Goal: Task Accomplishment & Management: Use online tool/utility

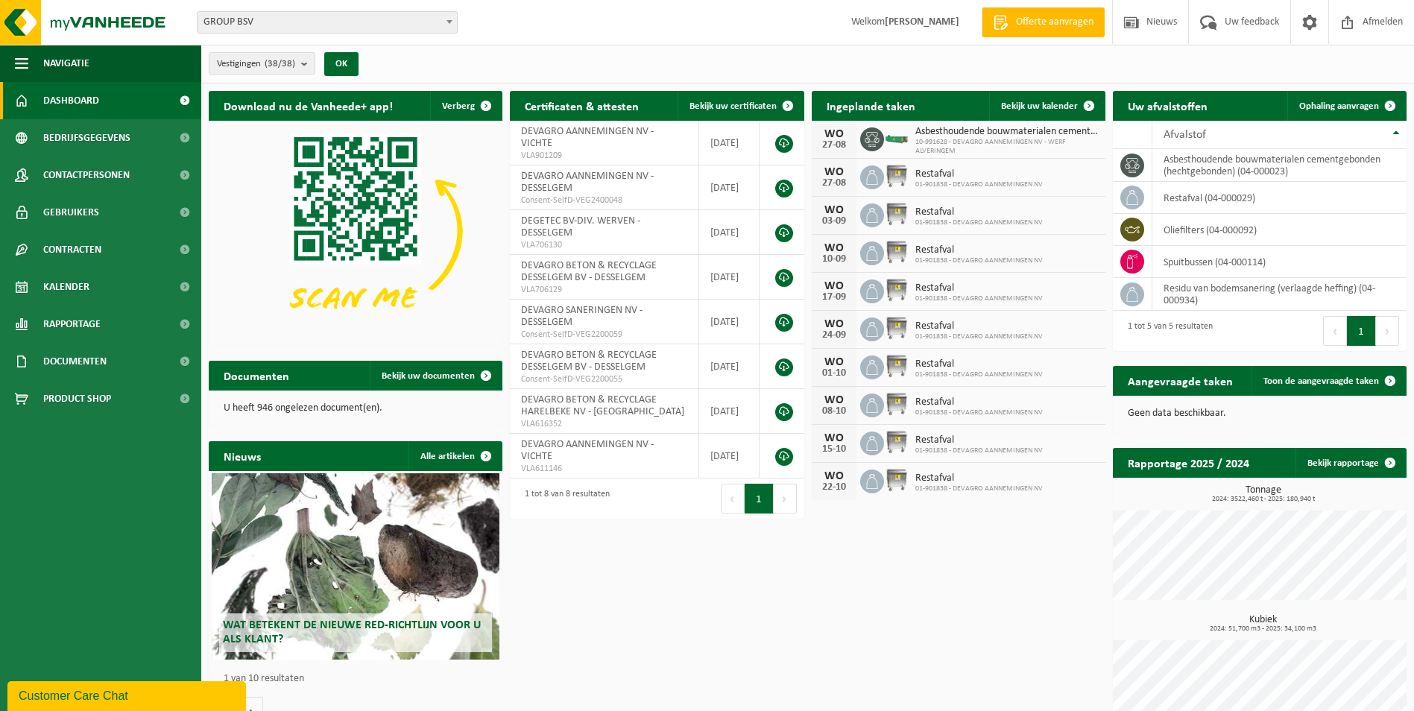
click at [447, 21] on b at bounding box center [449, 22] width 6 height 4
click at [64, 289] on span "Kalender" at bounding box center [66, 286] width 46 height 37
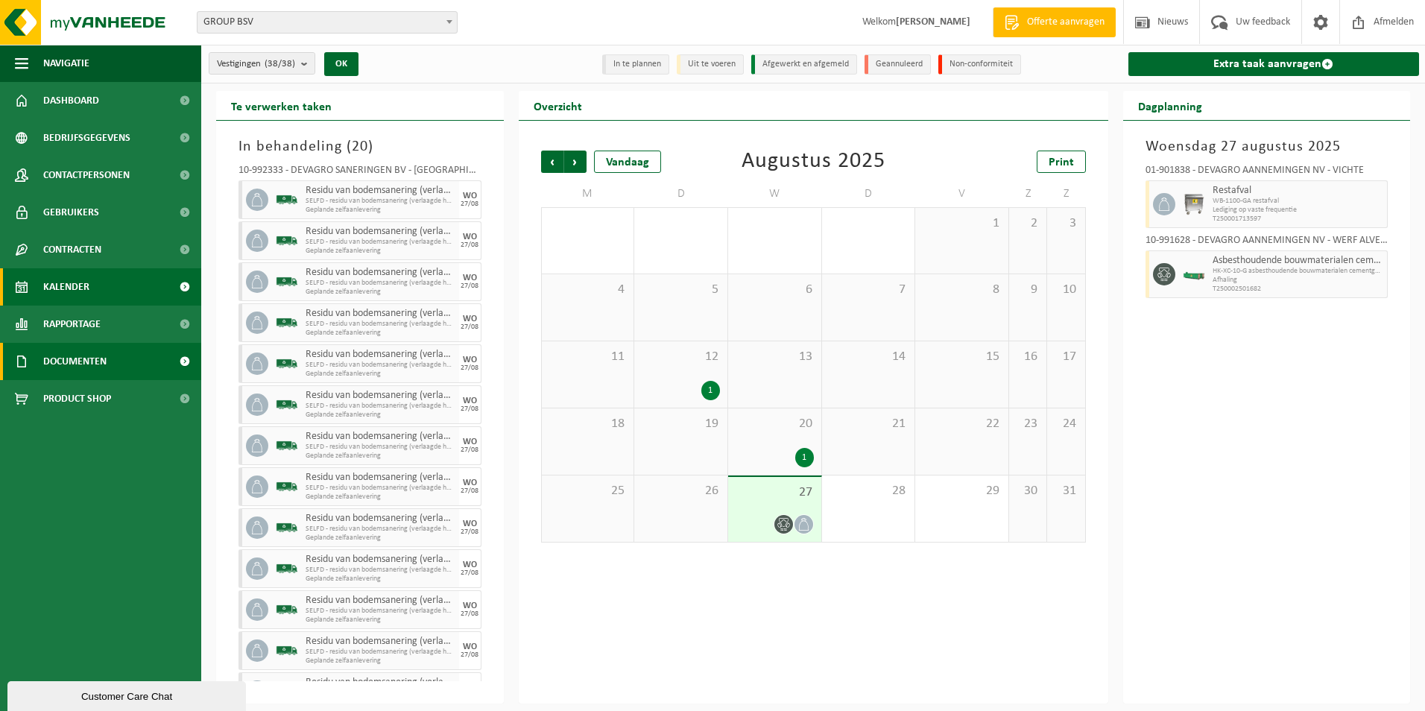
click at [69, 358] on span "Documenten" at bounding box center [74, 361] width 63 height 37
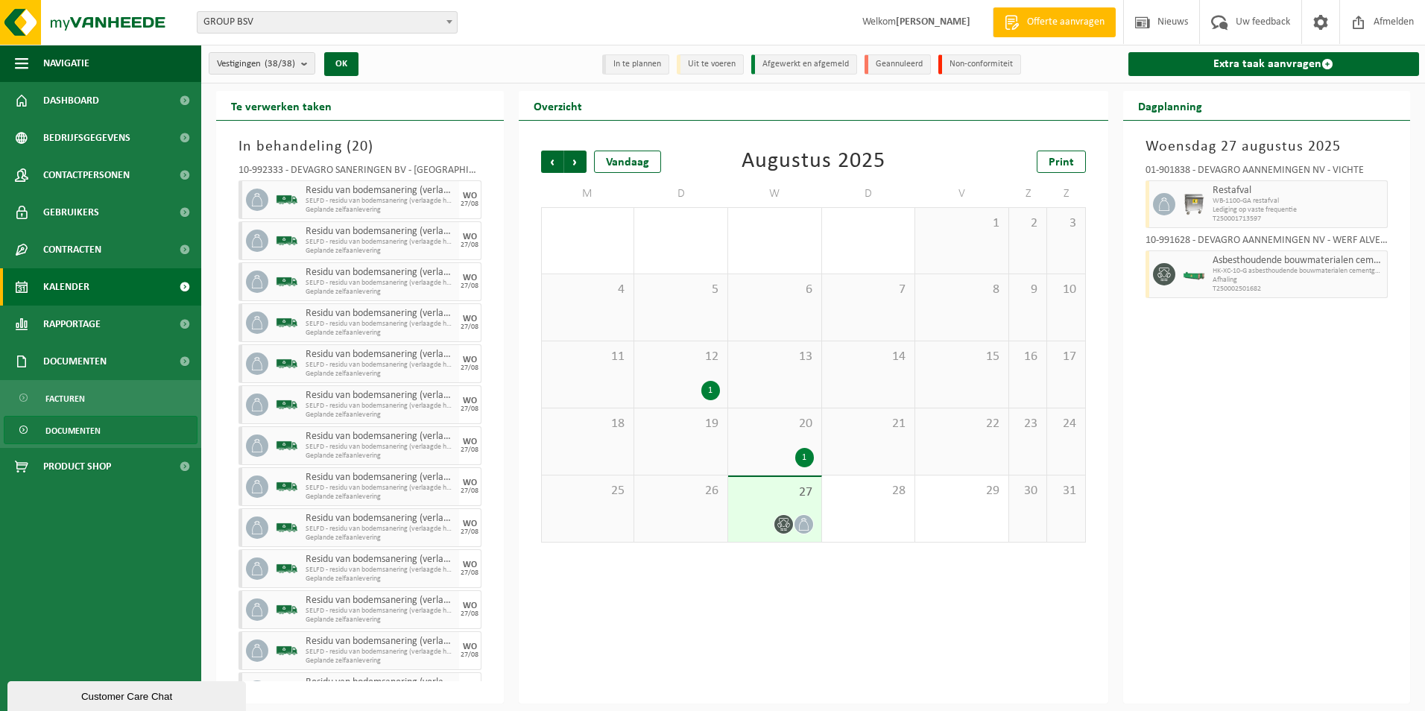
click at [80, 432] on span "Documenten" at bounding box center [72, 431] width 55 height 28
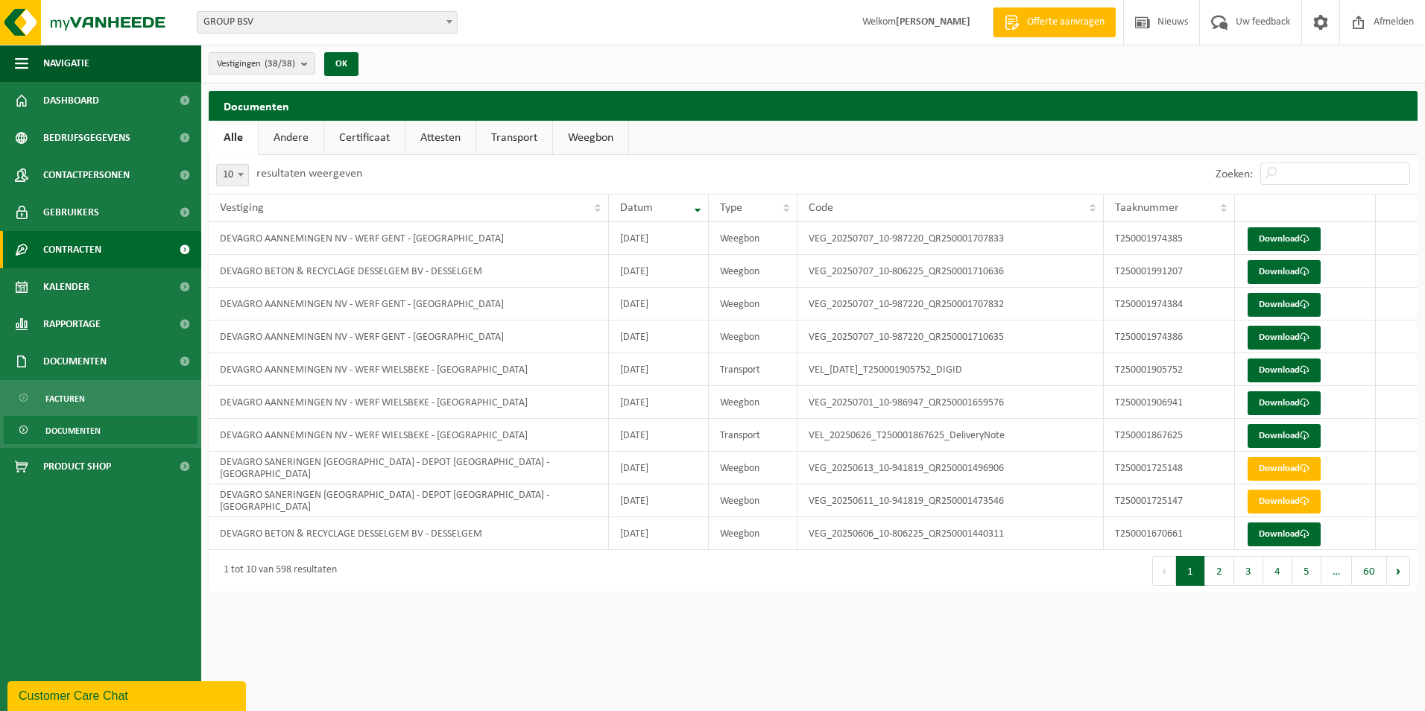
click at [63, 253] on span "Contracten" at bounding box center [72, 249] width 58 height 37
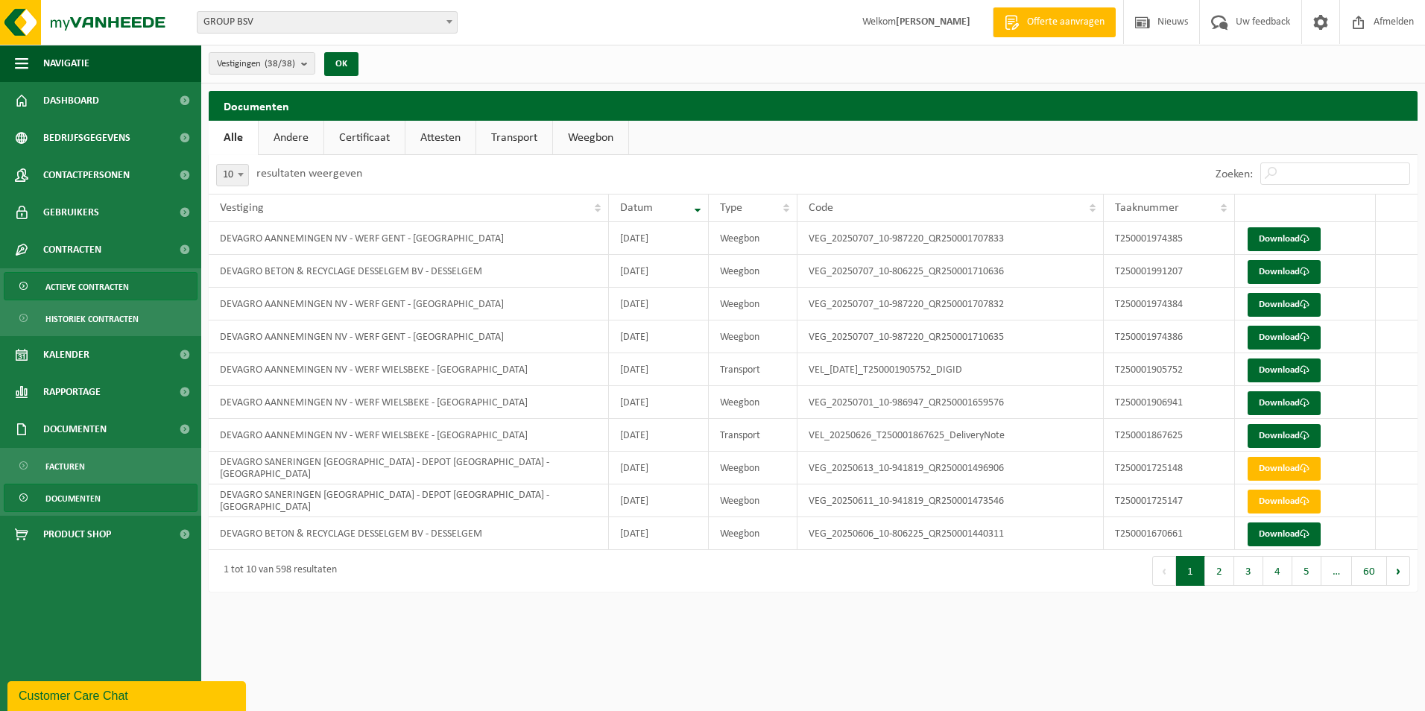
click at [102, 289] on span "Actieve contracten" at bounding box center [86, 287] width 83 height 28
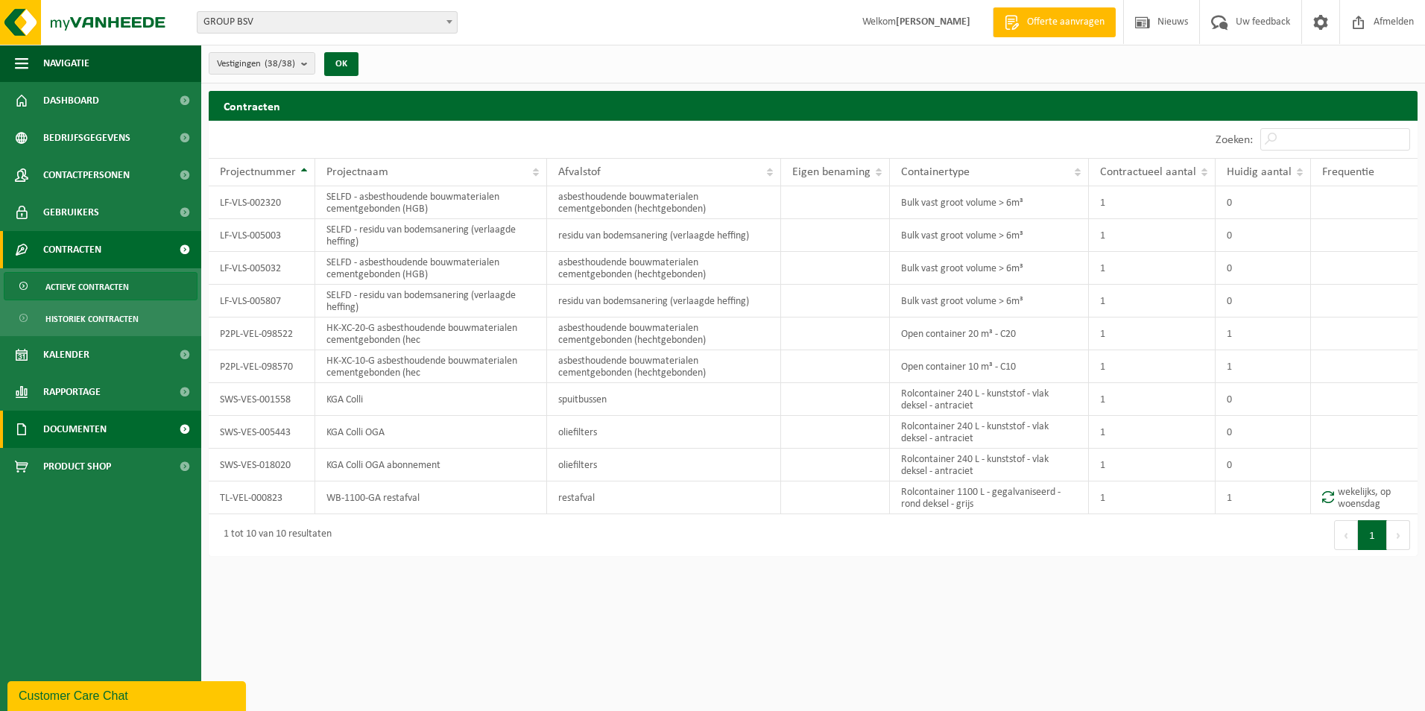
click at [58, 432] on span "Documenten" at bounding box center [74, 429] width 63 height 37
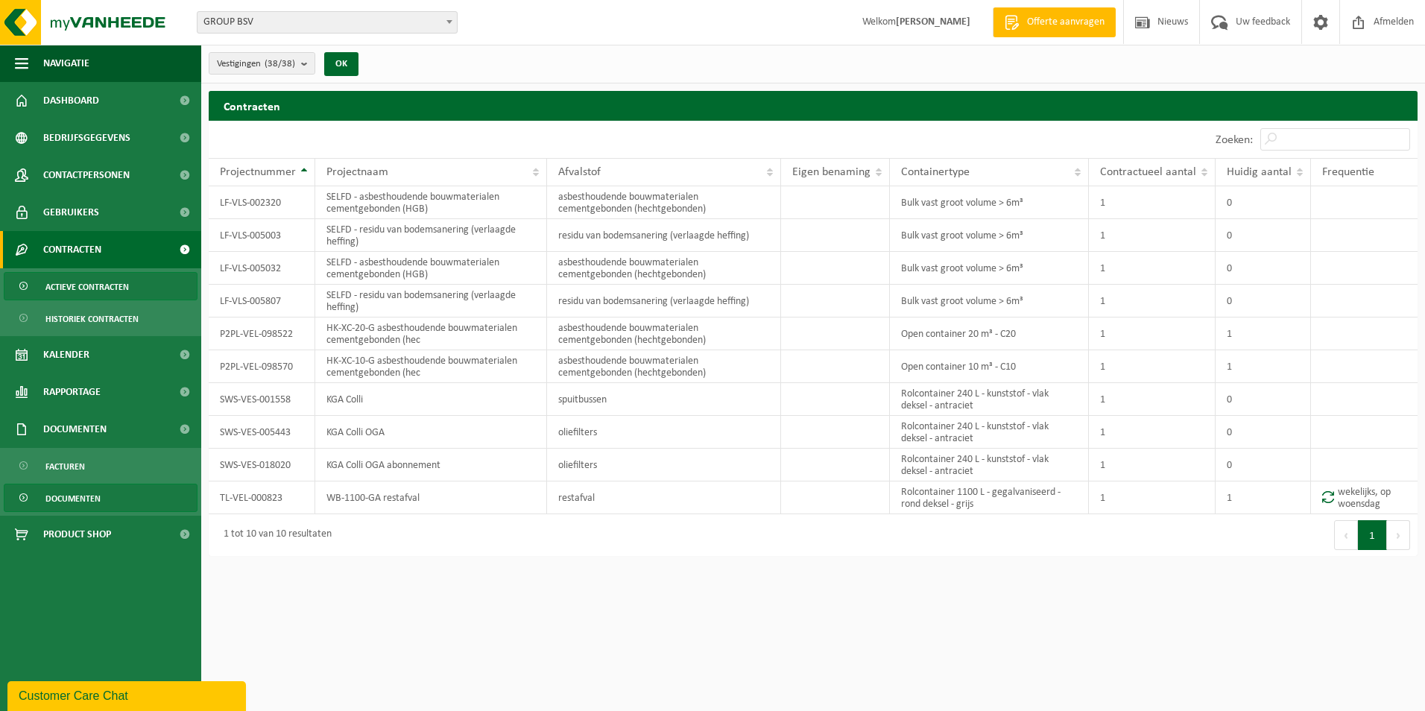
click at [69, 498] on span "Documenten" at bounding box center [72, 498] width 55 height 28
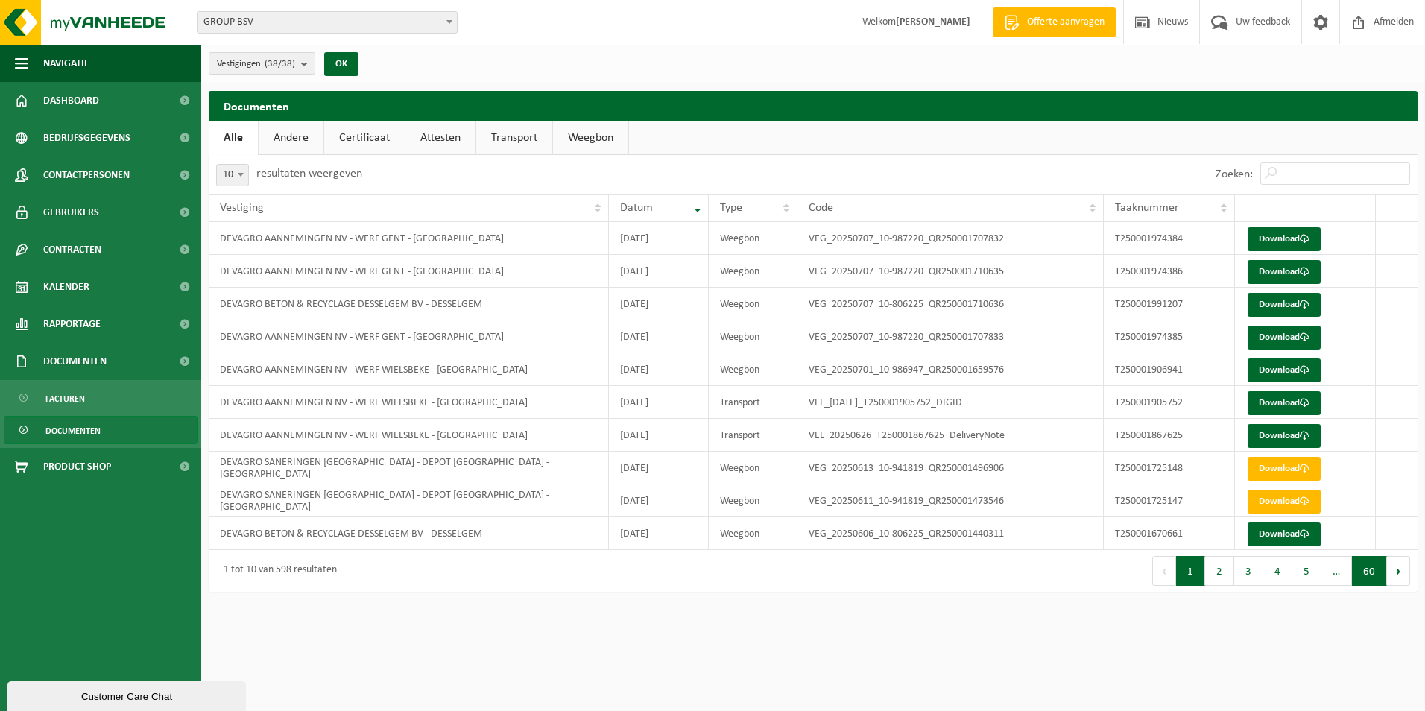
click at [1373, 573] on button "60" at bounding box center [1369, 571] width 35 height 30
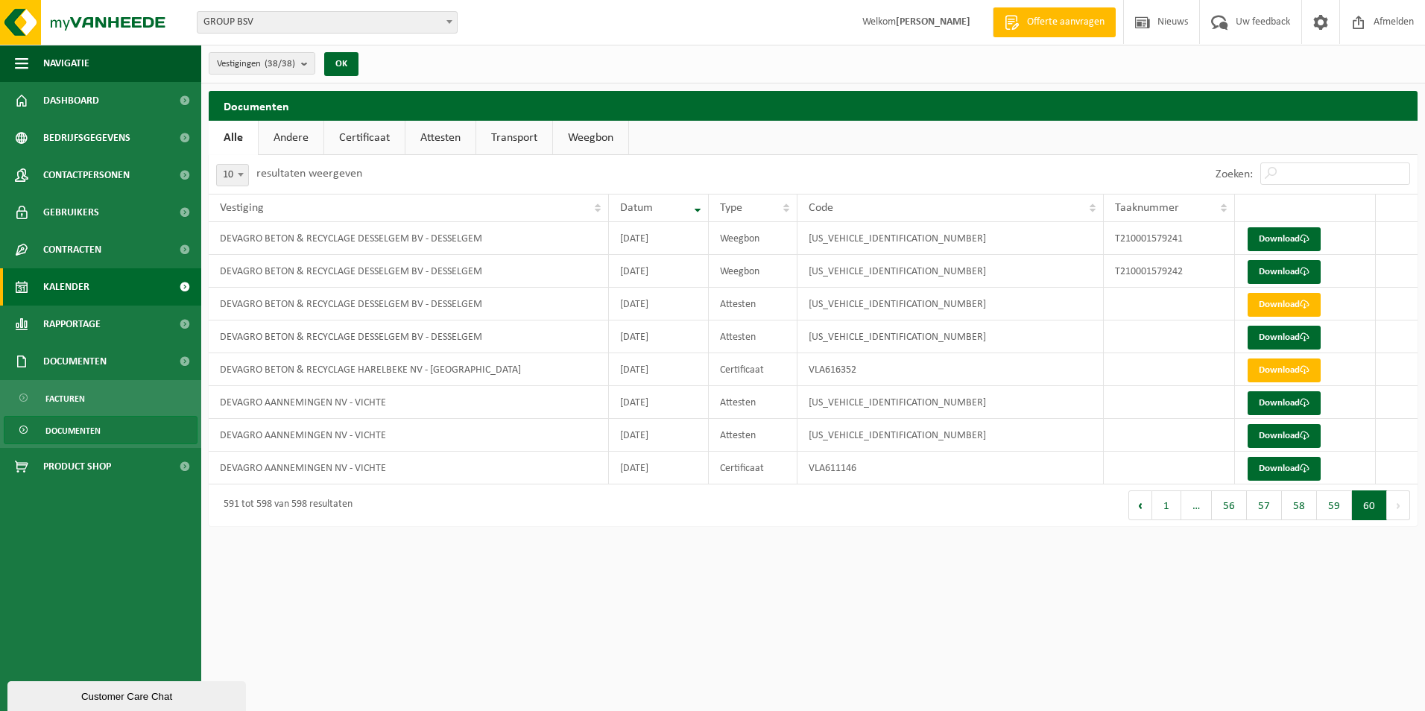
click at [49, 288] on span "Kalender" at bounding box center [66, 286] width 46 height 37
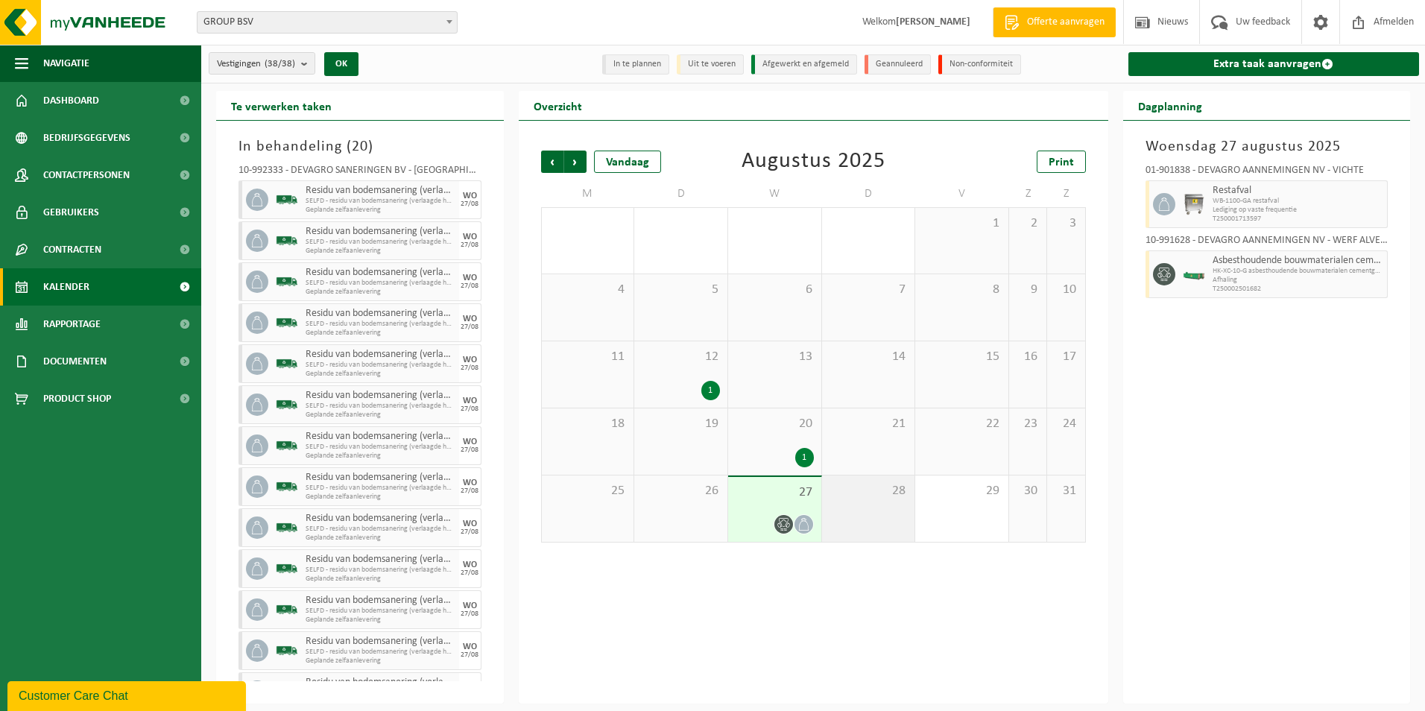
click at [863, 507] on div "28" at bounding box center [868, 508] width 93 height 66
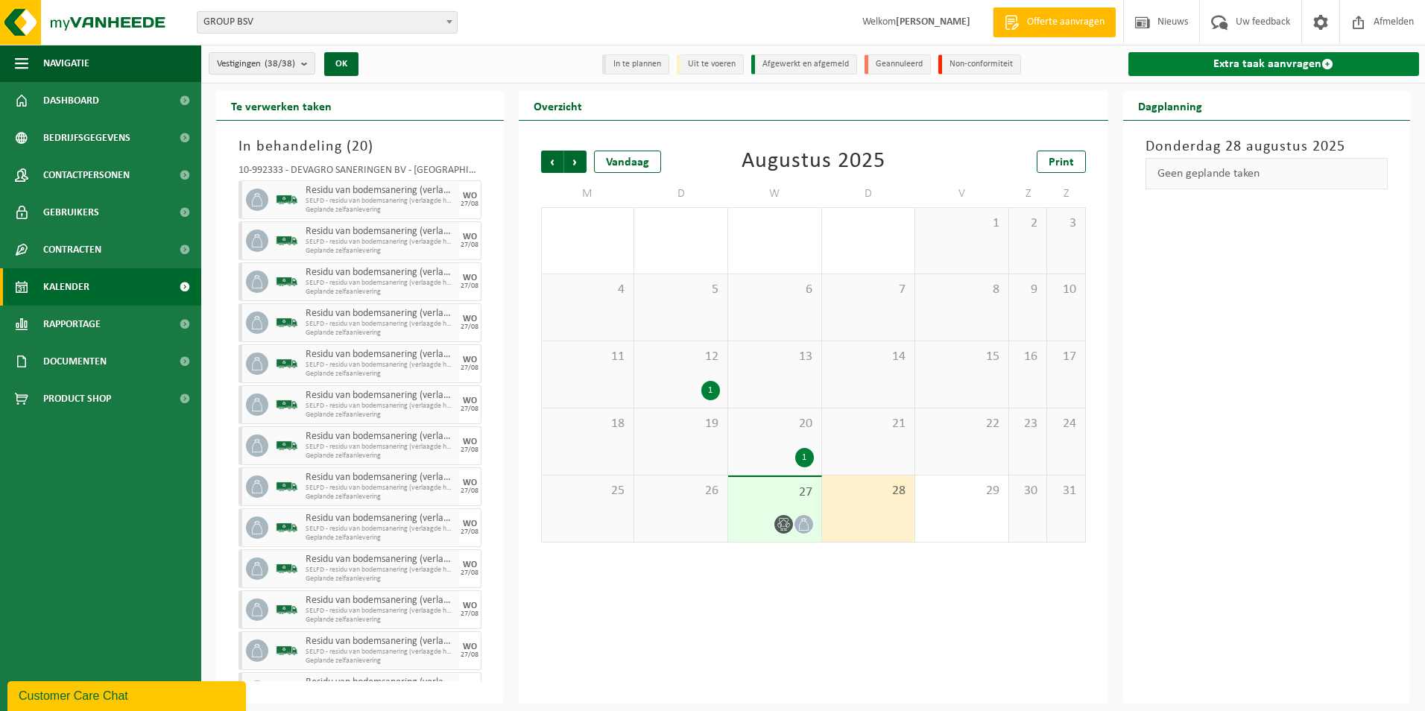
click at [1226, 66] on link "Extra taak aanvragen" at bounding box center [1273, 64] width 291 height 24
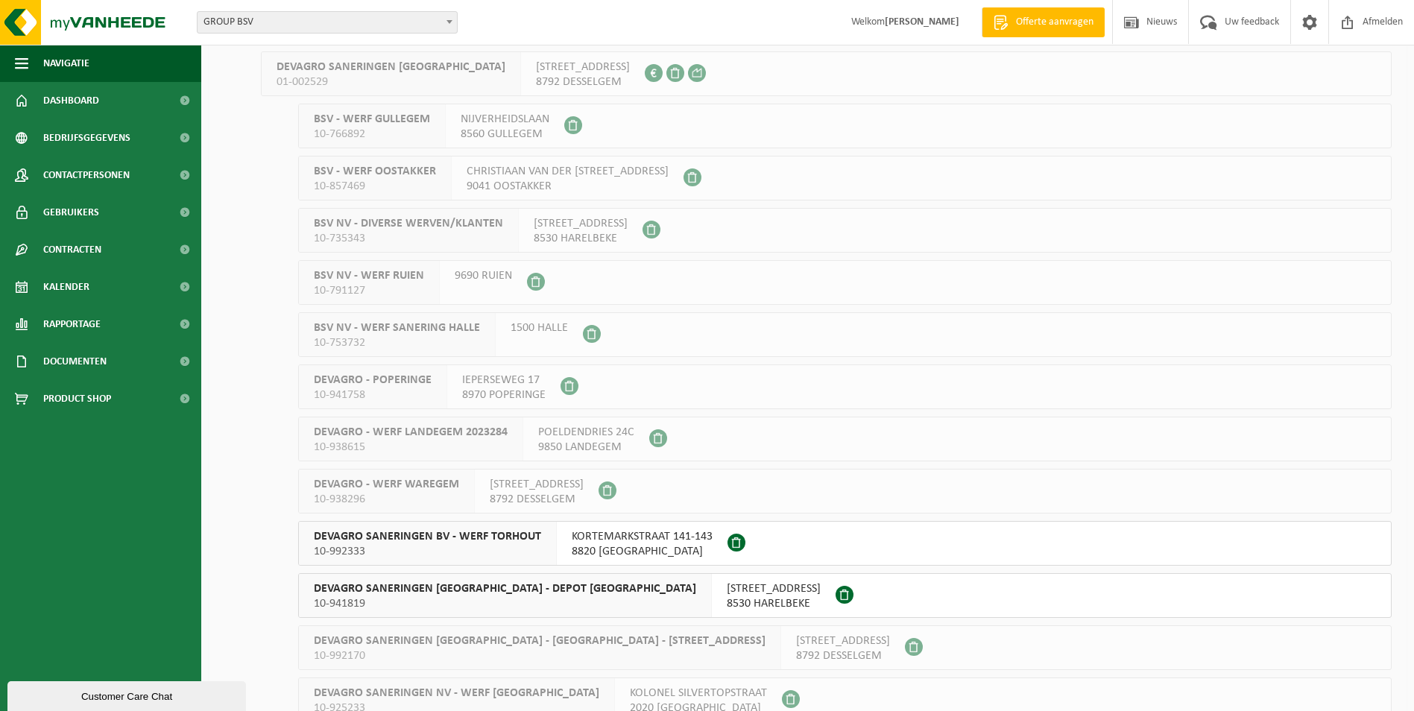
scroll to position [1192, 0]
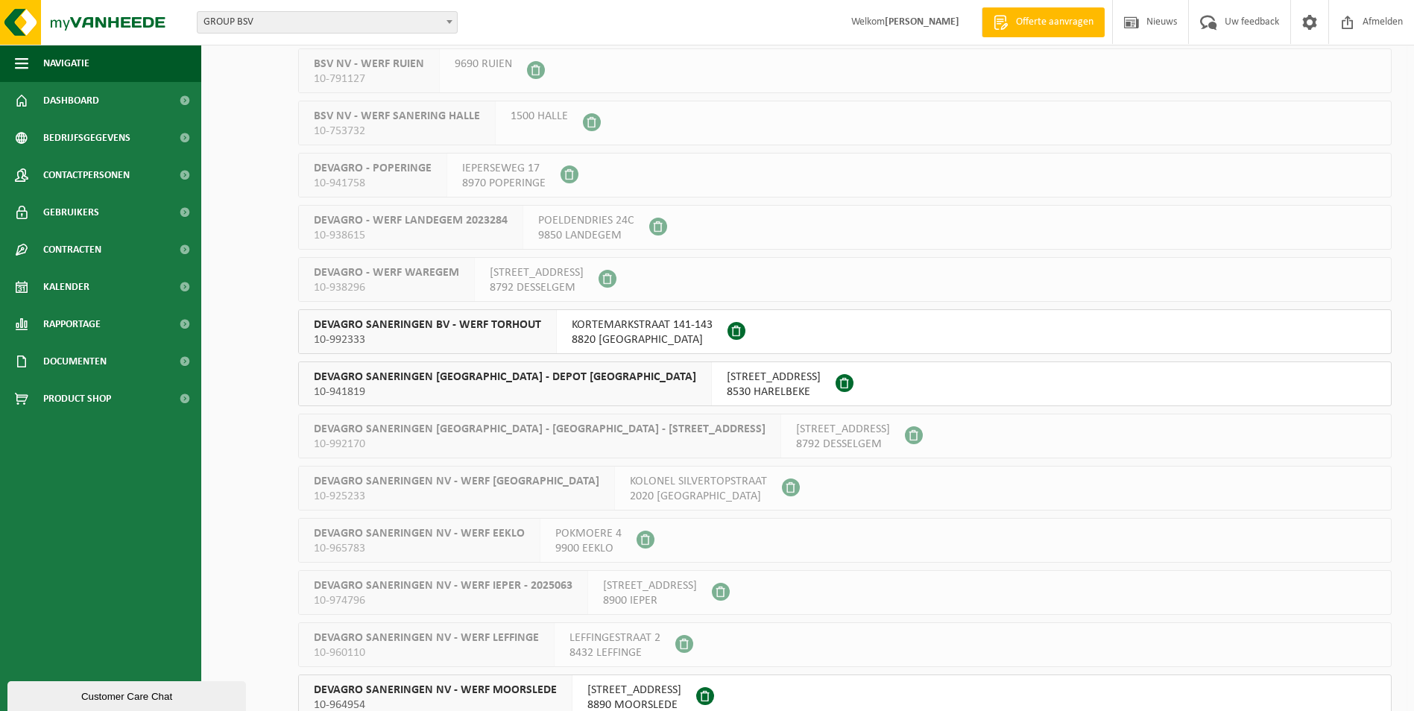
click at [449, 326] on span "DEVAGRO SANERINGEN BV - WERF TORHOUT" at bounding box center [427, 324] width 227 height 15
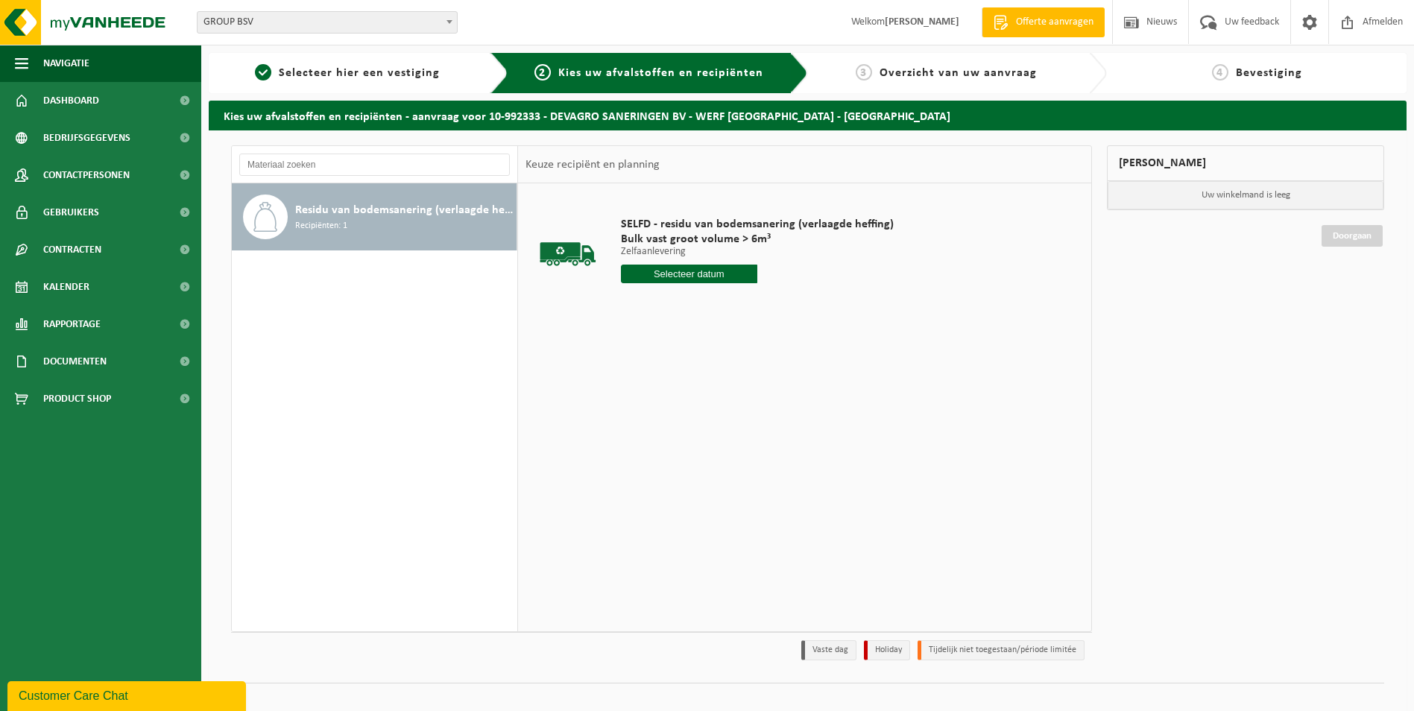
click at [663, 277] on input "text" at bounding box center [689, 274] width 136 height 19
click at [719, 457] on div "28" at bounding box center [713, 454] width 26 height 24
type input "Van 2025-08-28"
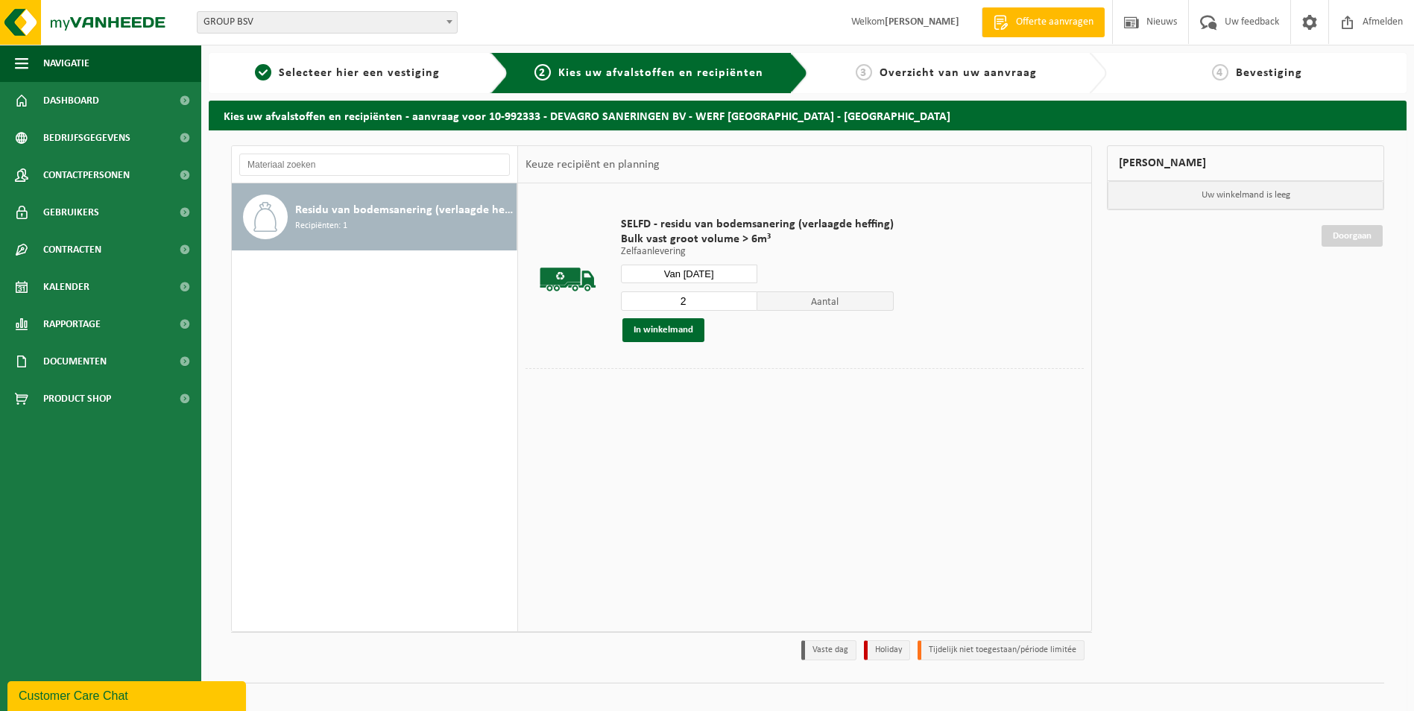
click at [742, 297] on input "2" at bounding box center [689, 300] width 136 height 19
click at [742, 297] on input "3" at bounding box center [689, 300] width 136 height 19
click at [742, 297] on input "4" at bounding box center [689, 300] width 136 height 19
click at [742, 297] on input "5" at bounding box center [689, 300] width 136 height 19
click at [742, 297] on input "6" at bounding box center [689, 300] width 136 height 19
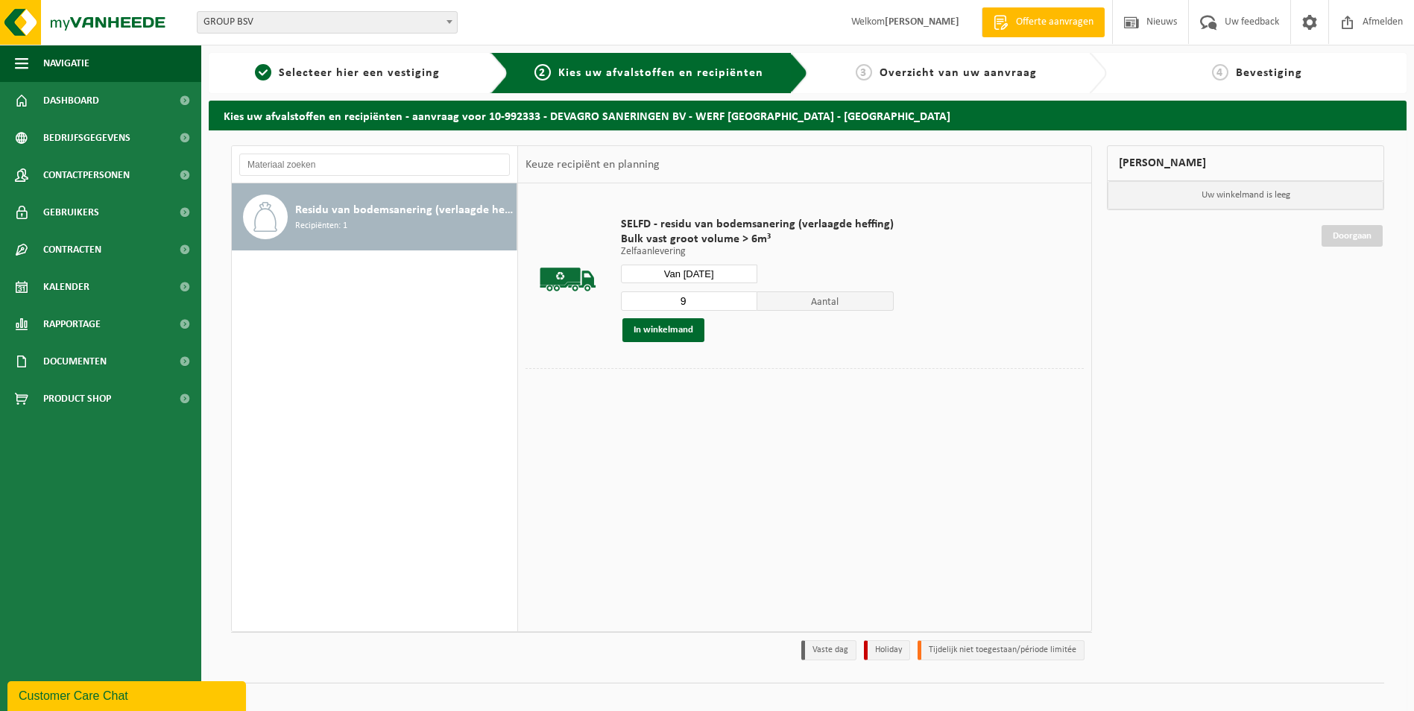
click at [742, 297] on input "9" at bounding box center [689, 300] width 136 height 19
click at [742, 297] on input "10" at bounding box center [689, 300] width 136 height 19
click at [742, 297] on input "11" at bounding box center [689, 300] width 136 height 19
type input "12"
click at [742, 297] on input "12" at bounding box center [689, 300] width 136 height 19
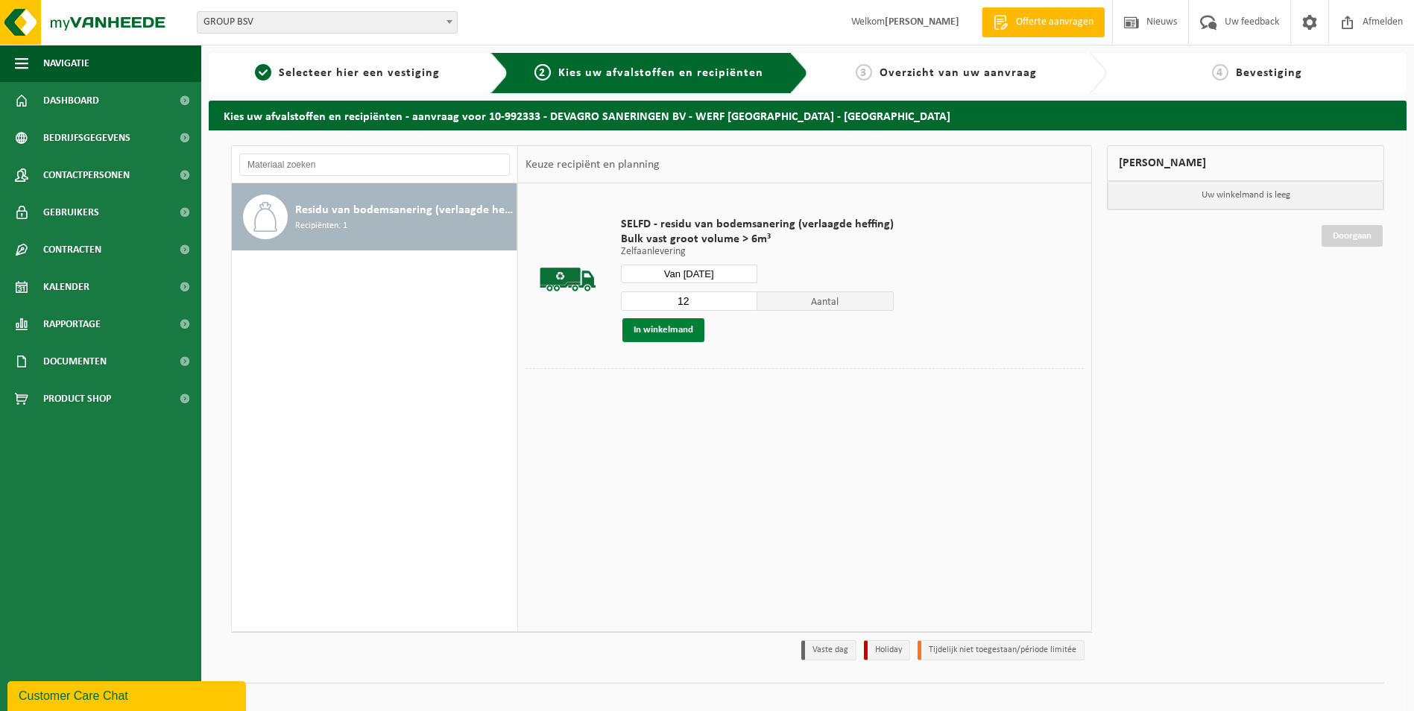
click at [670, 337] on button "In winkelmand" at bounding box center [663, 330] width 82 height 24
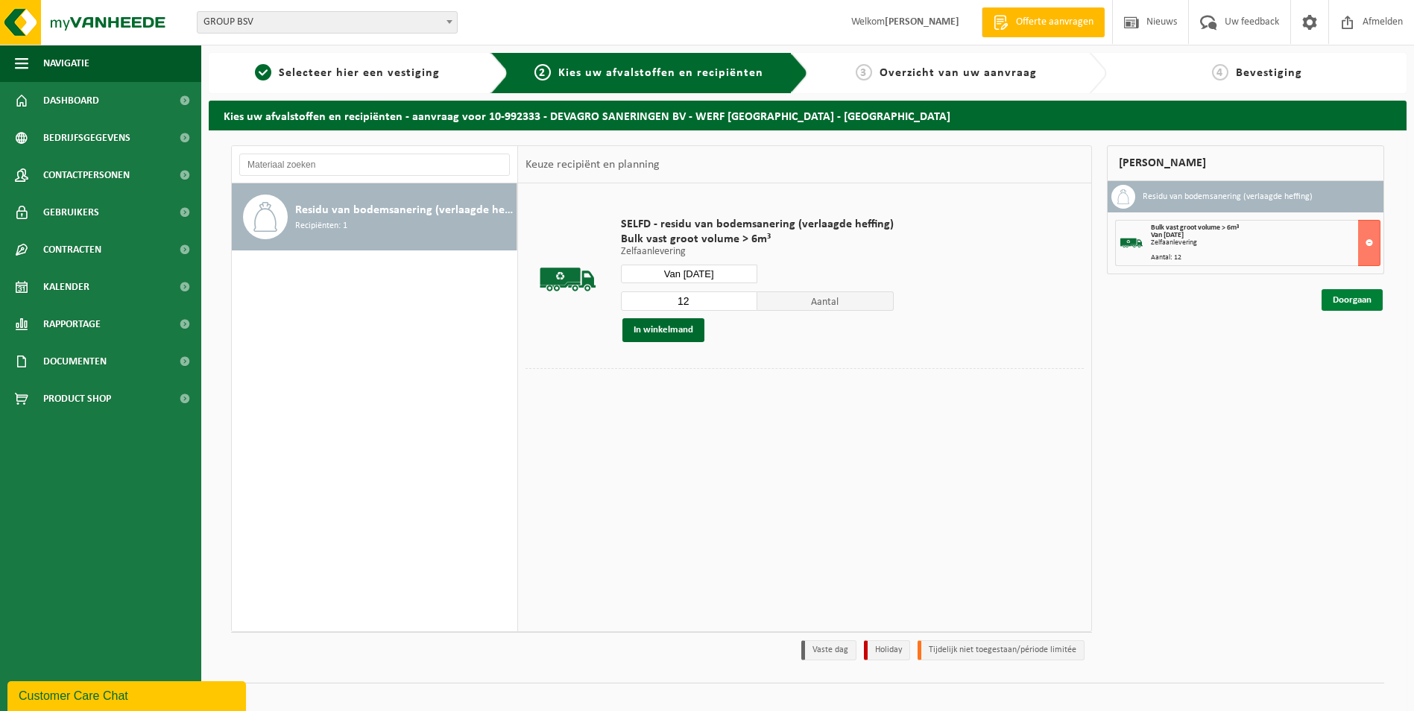
click at [1345, 302] on link "Doorgaan" at bounding box center [1351, 300] width 61 height 22
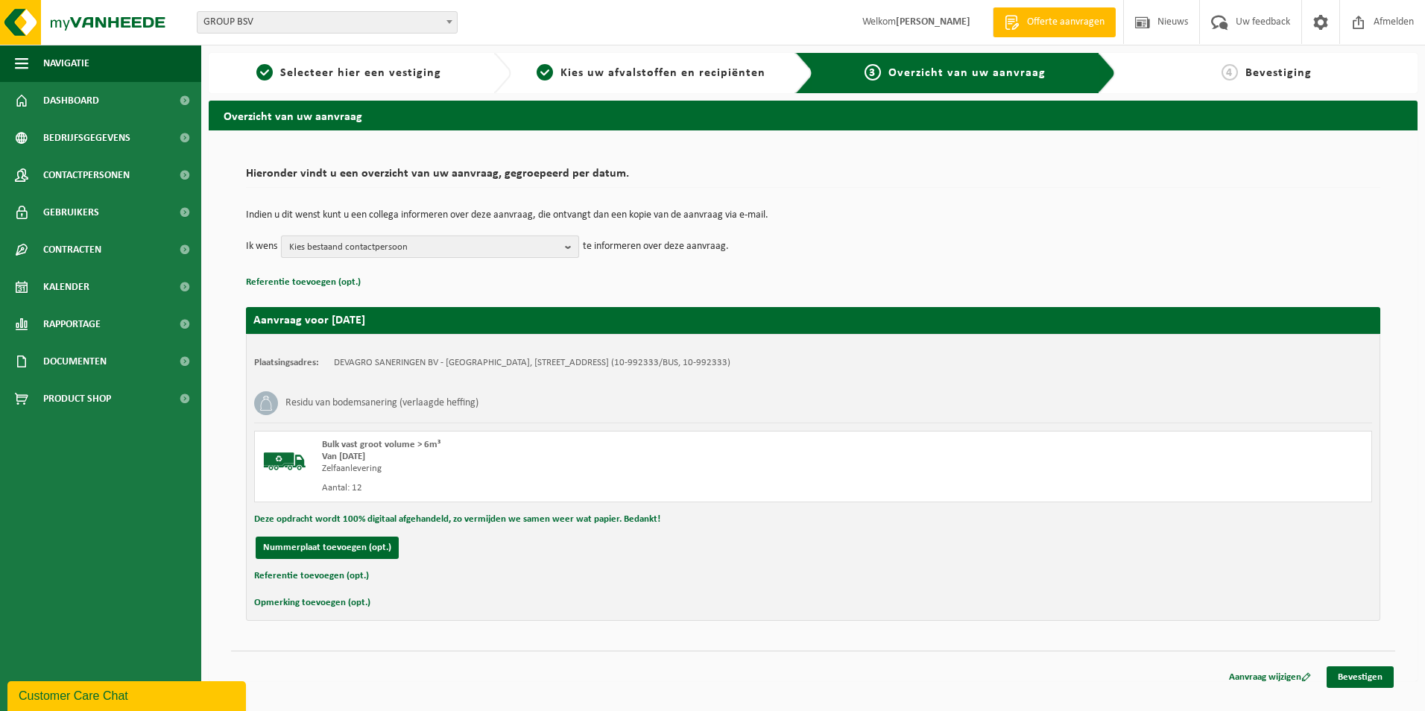
click at [563, 247] on button "Kies bestaand contactpersoon" at bounding box center [430, 247] width 298 height 22
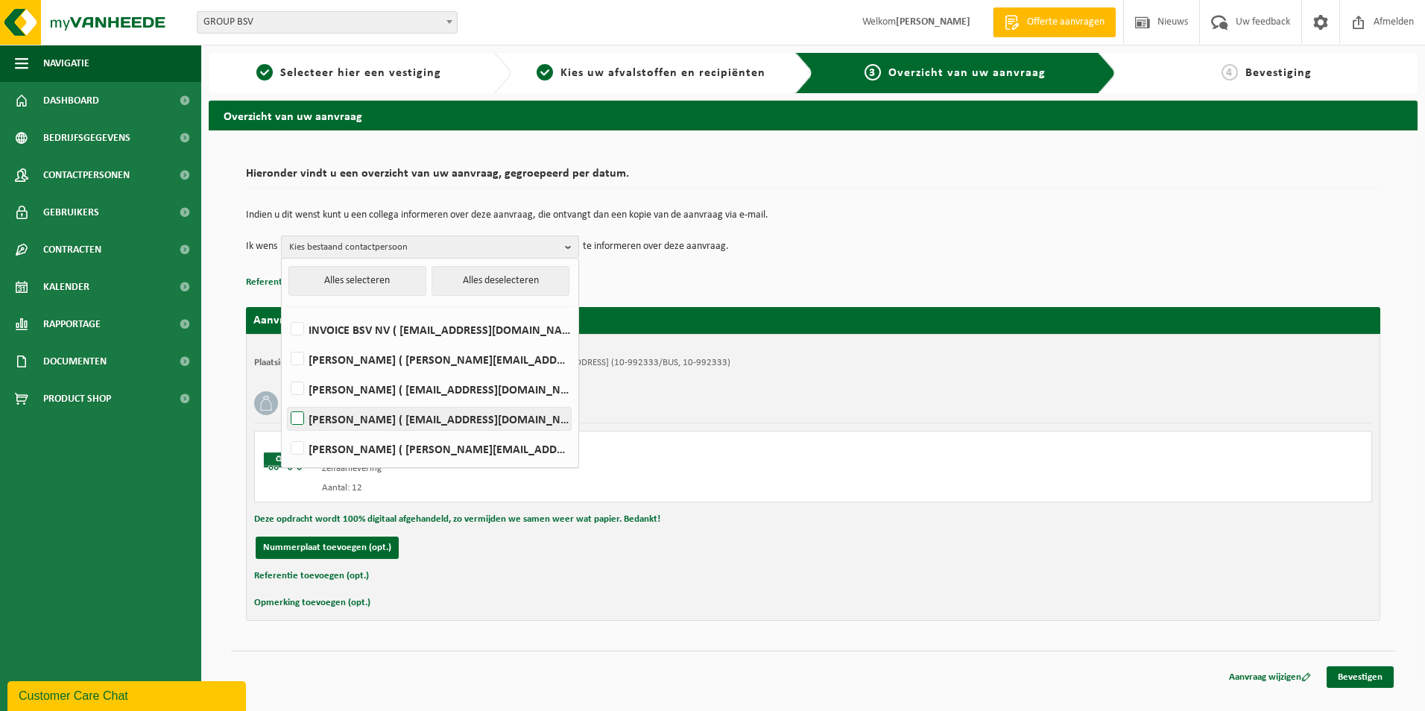
click at [451, 426] on label "CARINE VANHOEYMISSEN ( carine.vanhoeymissen@devagro.be )" at bounding box center [429, 419] width 283 height 22
click at [285, 400] on input "CARINE VANHOEYMISSEN ( carine.vanhoeymissen@devagro.be )" at bounding box center [285, 399] width 1 height 1
checkbox input "true"
click at [1362, 677] on link "Bevestigen" at bounding box center [1360, 677] width 67 height 22
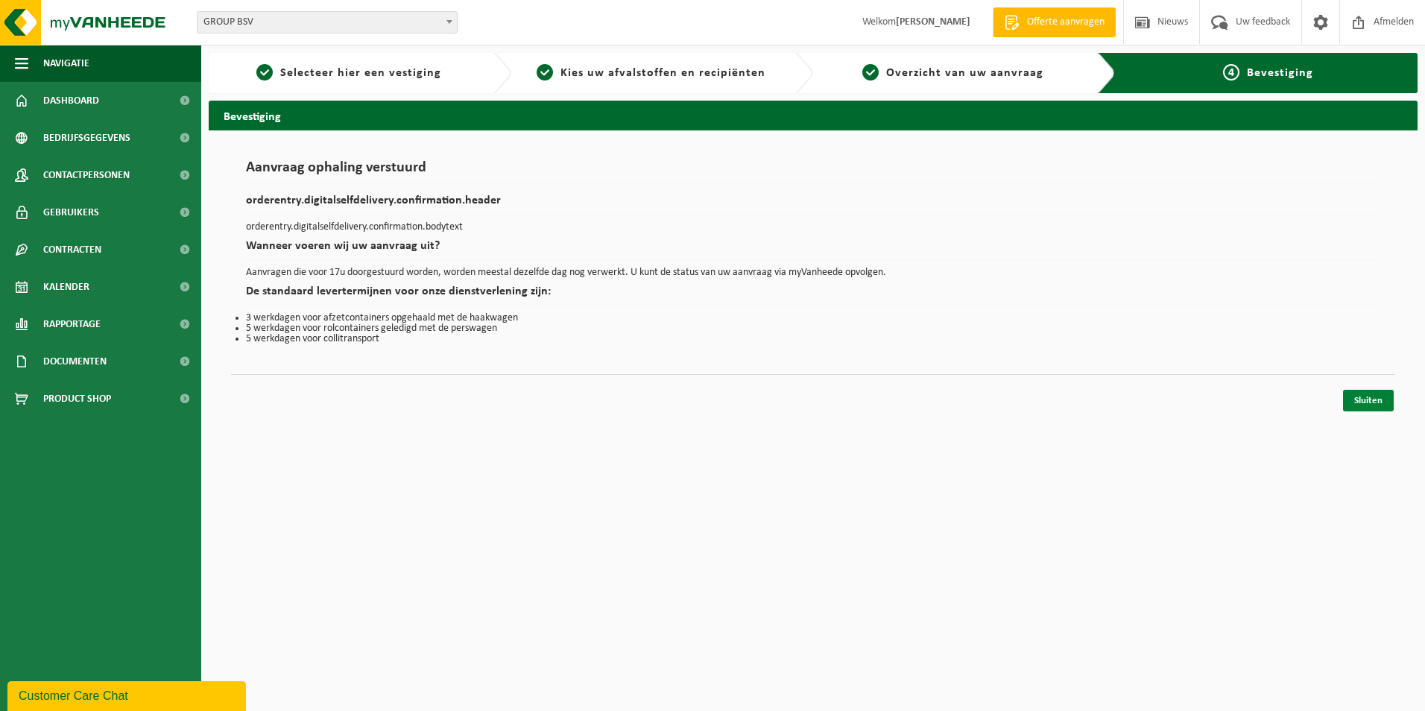
click at [1371, 402] on link "Sluiten" at bounding box center [1368, 401] width 51 height 22
